Goal: Information Seeking & Learning: Learn about a topic

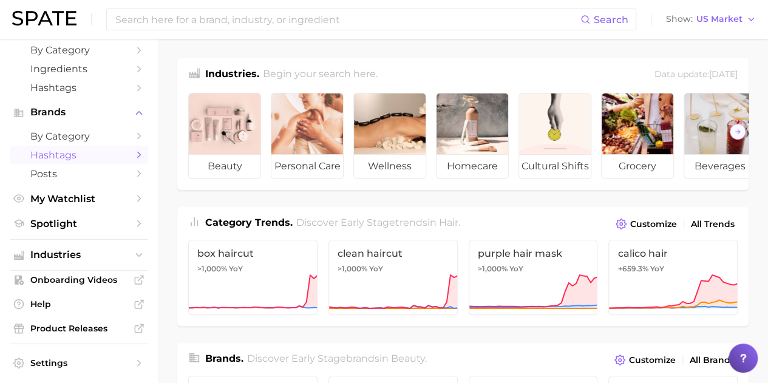
scroll to position [92, 0]
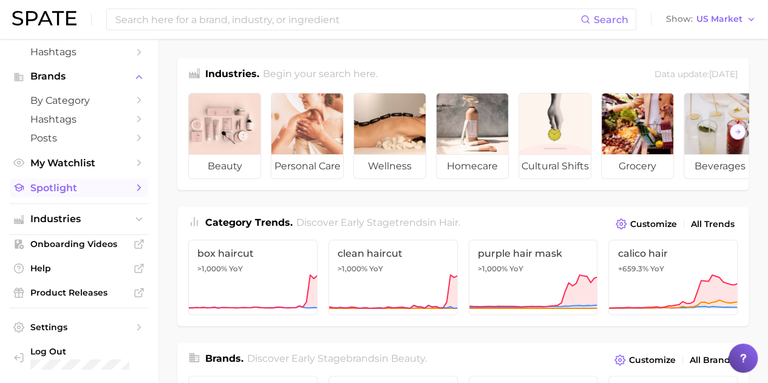
click at [70, 190] on span "Spotlight" at bounding box center [78, 188] width 97 height 12
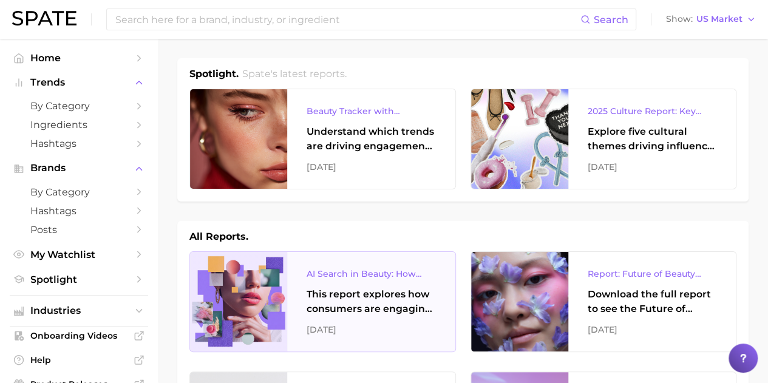
click at [381, 304] on div "This report explores how consumers are engaging with AI-powered search tools — …" at bounding box center [370, 301] width 129 height 29
